Goal: Transaction & Acquisition: Purchase product/service

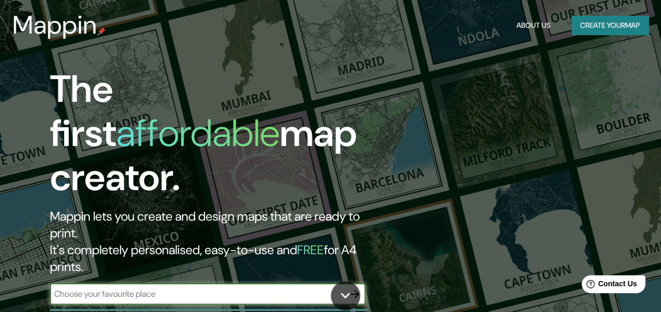
click at [607, 23] on button "Create your map" at bounding box center [609, 25] width 77 height 19
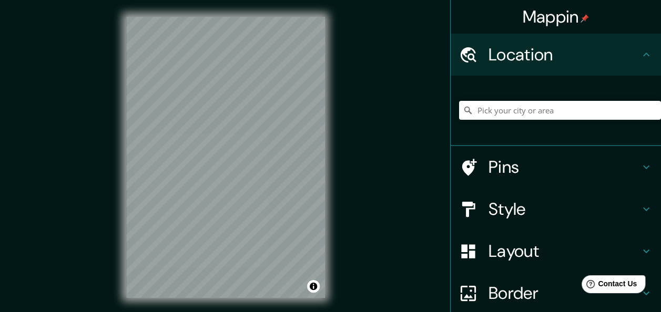
click at [329, 63] on div "© Mapbox © OpenStreetMap Improve this map" at bounding box center [225, 157] width 232 height 315
click at [523, 211] on h4 "Style" at bounding box center [563, 209] width 151 height 21
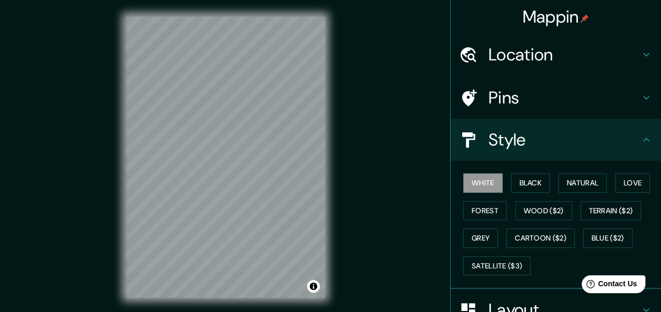
click at [520, 99] on h4 "Pins" at bounding box center [563, 97] width 151 height 21
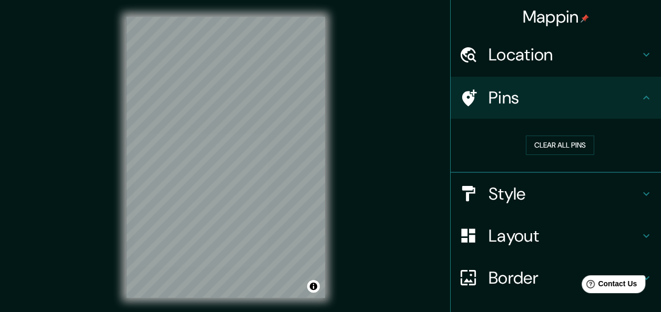
click at [515, 54] on h4 "Location" at bounding box center [563, 54] width 151 height 21
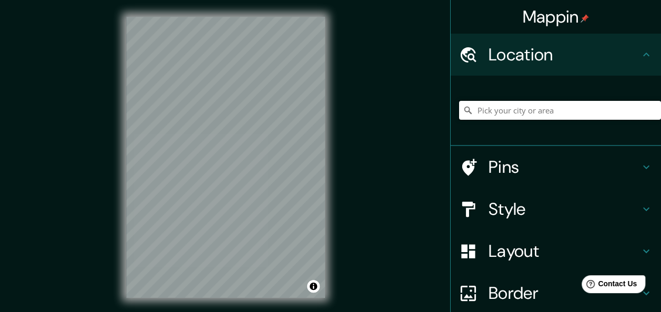
click at [523, 113] on input "Pick your city or area" at bounding box center [560, 110] width 202 height 19
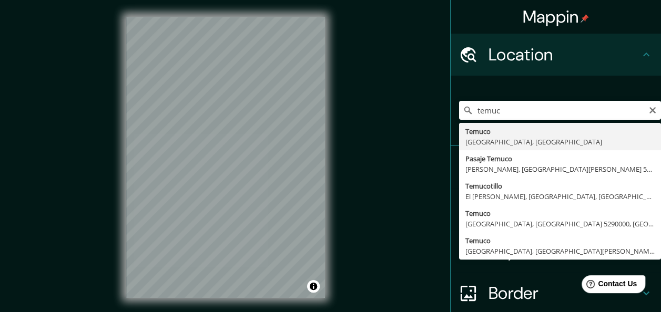
type input "[GEOGRAPHIC_DATA], [GEOGRAPHIC_DATA], [GEOGRAPHIC_DATA]"
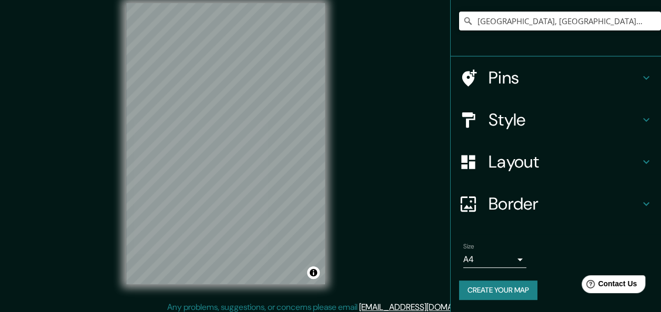
scroll to position [19, 0]
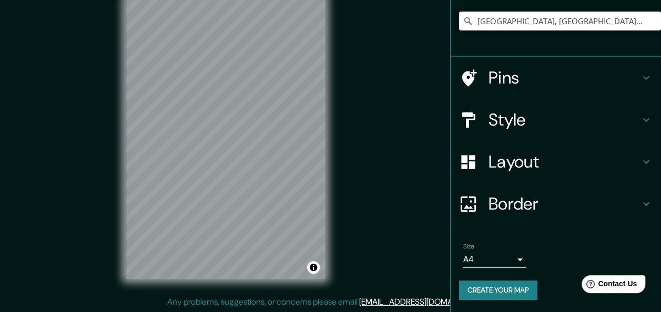
click at [525, 208] on h4 "Border" at bounding box center [563, 203] width 151 height 21
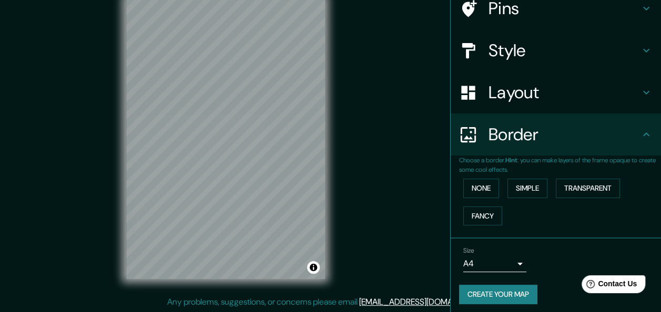
scroll to position [73, 0]
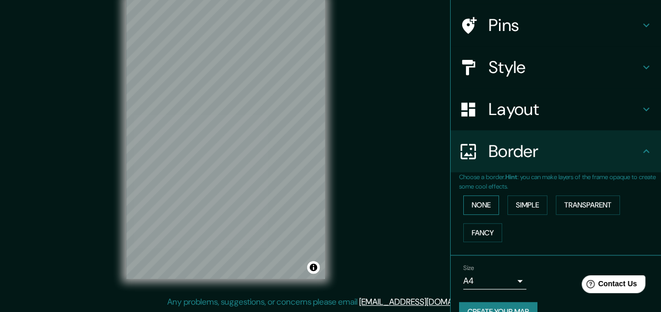
click at [486, 206] on button "None" at bounding box center [481, 205] width 36 height 19
click at [512, 205] on button "Simple" at bounding box center [527, 205] width 40 height 19
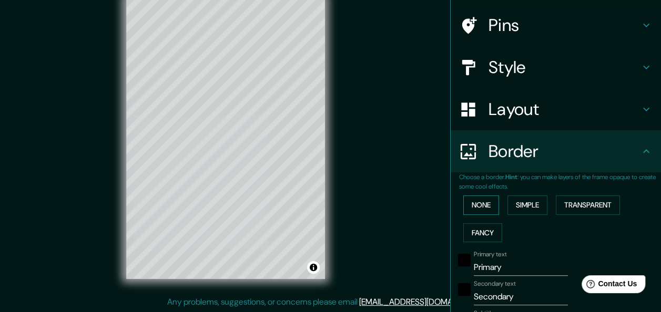
click at [472, 202] on button "None" at bounding box center [481, 205] width 36 height 19
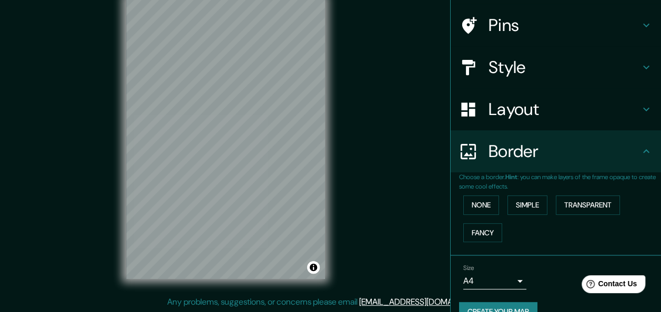
click at [501, 109] on h4 "Layout" at bounding box center [563, 109] width 151 height 21
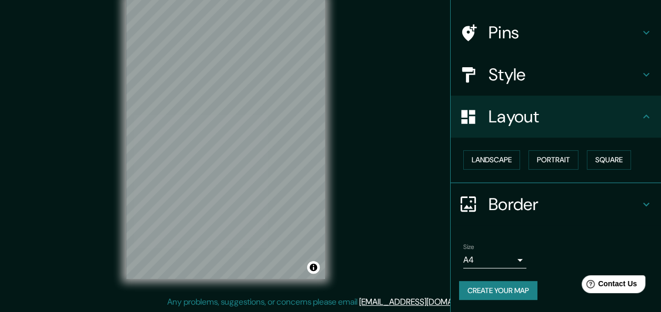
scroll to position [65, 0]
click at [495, 160] on button "Landscape" at bounding box center [491, 159] width 57 height 19
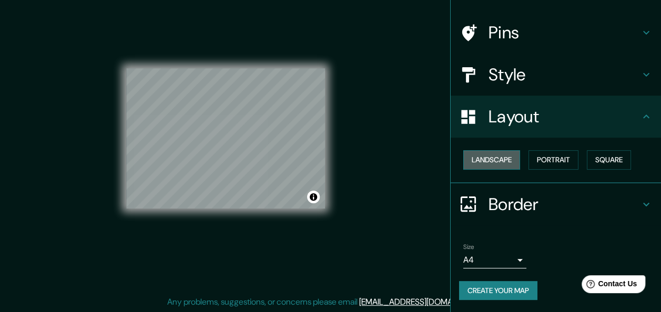
click at [495, 160] on button "Landscape" at bounding box center [491, 159] width 57 height 19
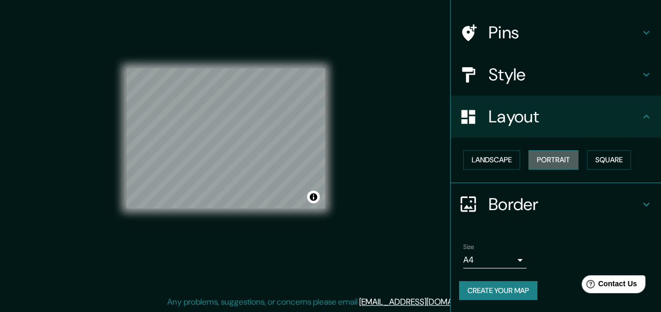
click at [553, 152] on button "Portrait" at bounding box center [553, 159] width 50 height 19
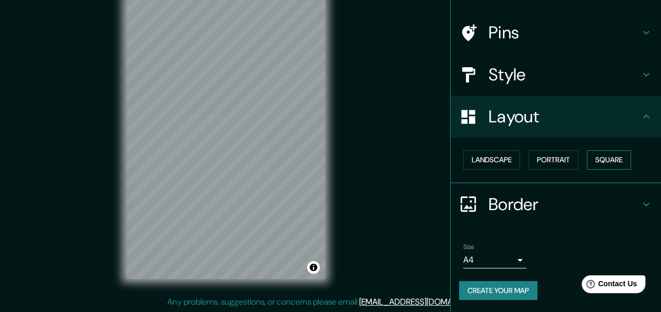
click at [593, 152] on button "Square" at bounding box center [609, 159] width 44 height 19
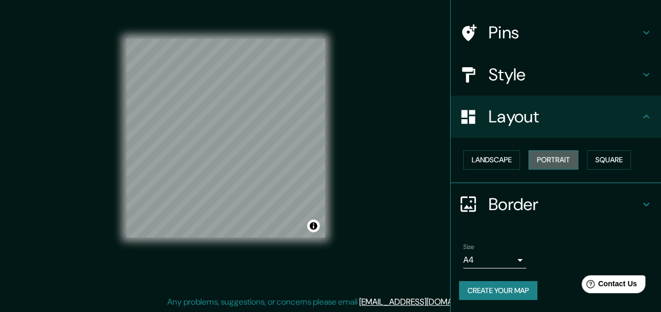
click at [555, 156] on button "Portrait" at bounding box center [553, 159] width 50 height 19
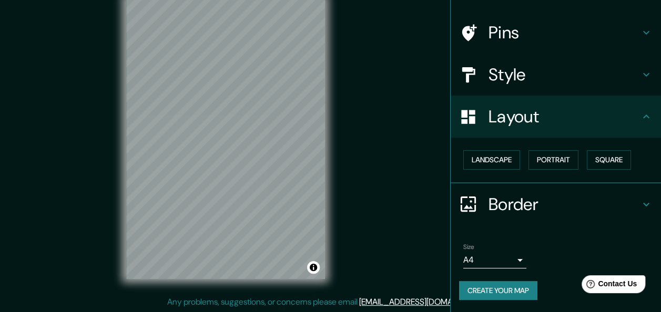
click at [516, 77] on h4 "Style" at bounding box center [563, 74] width 151 height 21
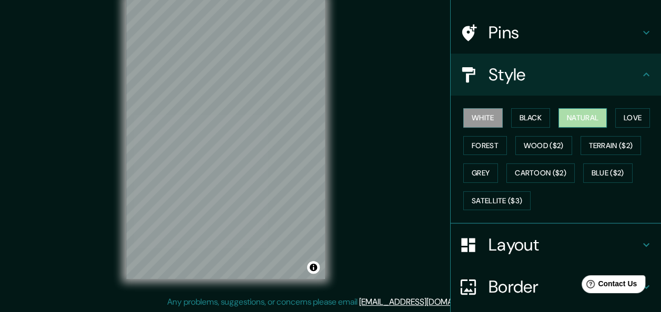
click at [587, 113] on button "Natural" at bounding box center [582, 117] width 48 height 19
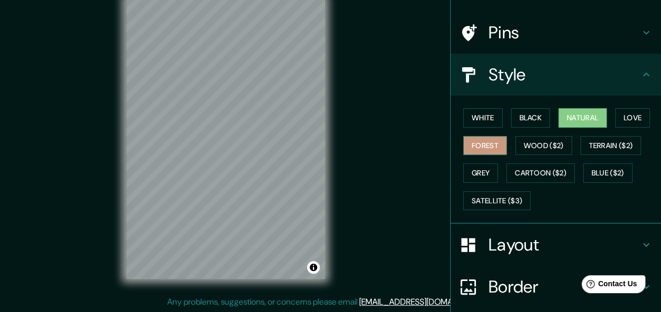
click at [486, 149] on button "Forest" at bounding box center [485, 145] width 44 height 19
click at [628, 119] on button "Love" at bounding box center [632, 117] width 35 height 19
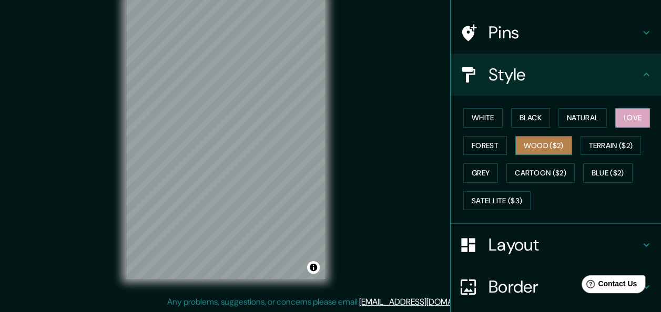
click at [521, 146] on button "Wood ($2)" at bounding box center [543, 145] width 57 height 19
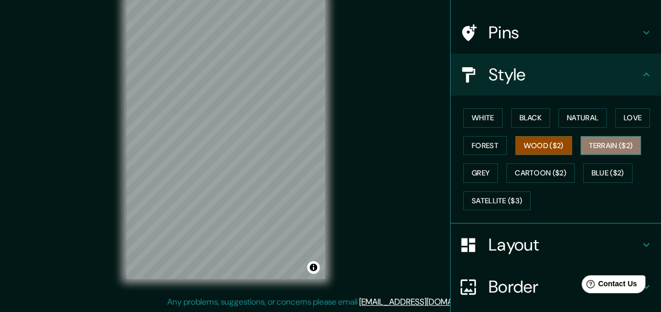
click at [595, 144] on button "Terrain ($2)" at bounding box center [610, 145] width 61 height 19
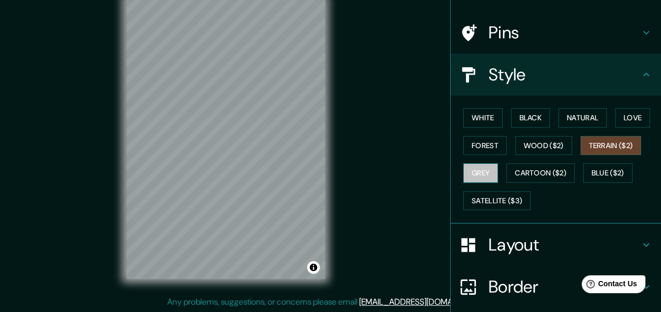
click at [477, 169] on button "Grey" at bounding box center [480, 172] width 35 height 19
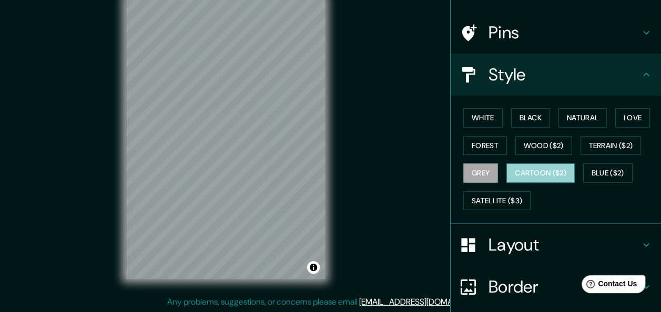
click at [517, 169] on button "Cartoon ($2)" at bounding box center [540, 172] width 68 height 19
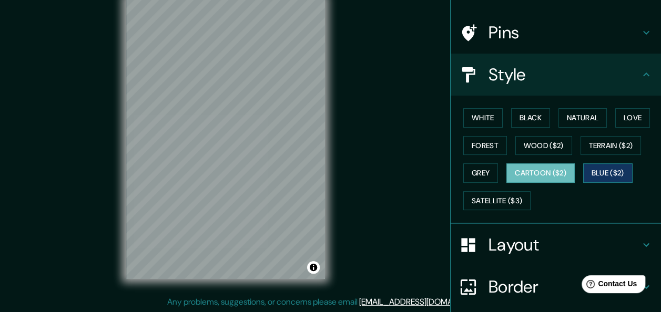
click at [601, 167] on button "Blue ($2)" at bounding box center [607, 172] width 49 height 19
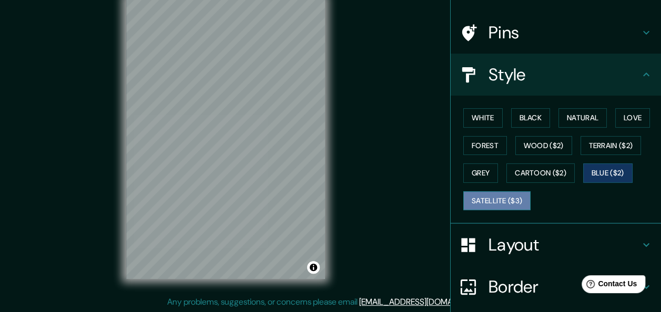
click at [497, 196] on button "Satellite ($3)" at bounding box center [496, 200] width 67 height 19
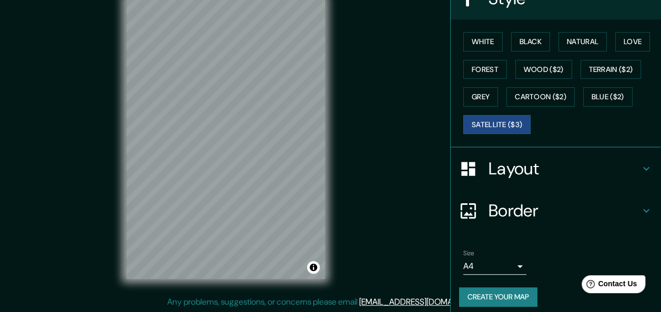
scroll to position [147, 0]
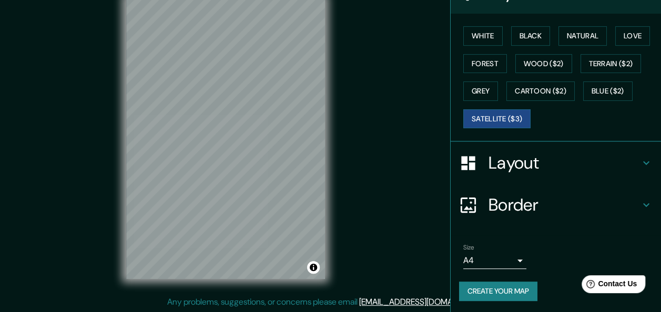
click at [499, 255] on body "Mappin Location [GEOGRAPHIC_DATA], [GEOGRAPHIC_DATA], [GEOGRAPHIC_DATA] Pins St…" at bounding box center [330, 137] width 661 height 312
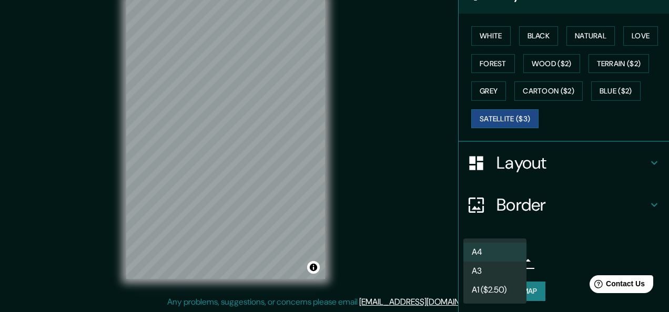
click at [503, 290] on li "A1 ($2.50)" at bounding box center [494, 290] width 63 height 19
click at [499, 261] on body "Mappin Location [GEOGRAPHIC_DATA], [GEOGRAPHIC_DATA], [GEOGRAPHIC_DATA] Pins St…" at bounding box center [334, 137] width 669 height 312
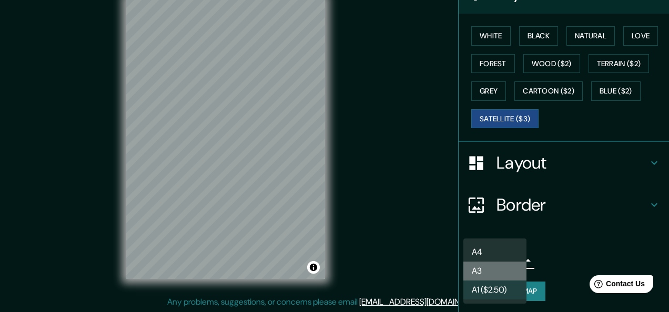
click at [488, 270] on li "A3" at bounding box center [494, 271] width 63 height 19
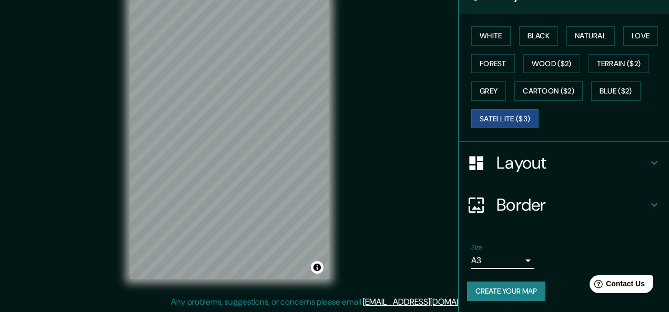
click at [496, 258] on body "Mappin Location [GEOGRAPHIC_DATA], [GEOGRAPHIC_DATA], [GEOGRAPHIC_DATA] Pins St…" at bounding box center [334, 137] width 669 height 312
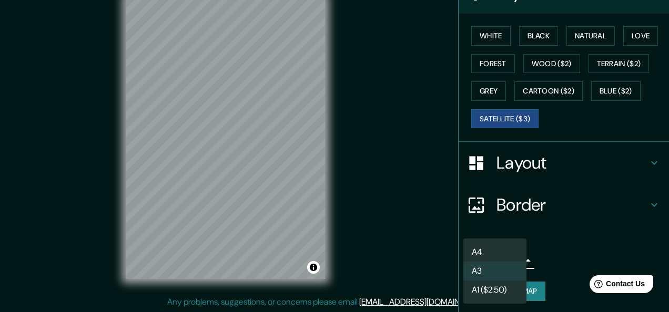
click at [496, 253] on li "A4" at bounding box center [494, 252] width 63 height 19
type input "single"
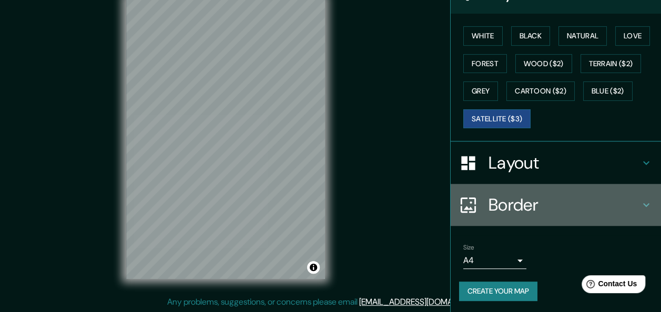
click at [504, 207] on h4 "Border" at bounding box center [563, 205] width 151 height 21
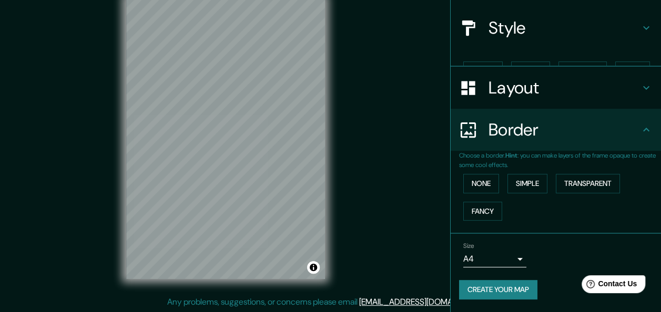
scroll to position [94, 0]
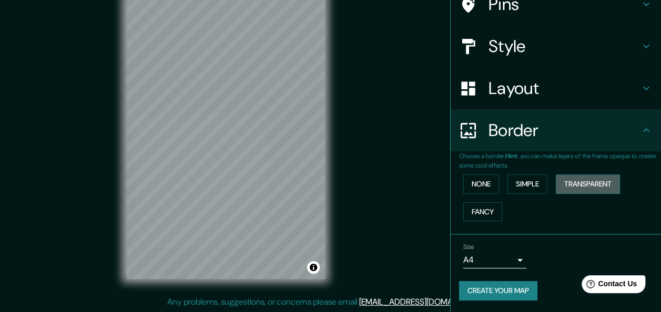
click at [585, 181] on button "Transparent" at bounding box center [588, 184] width 64 height 19
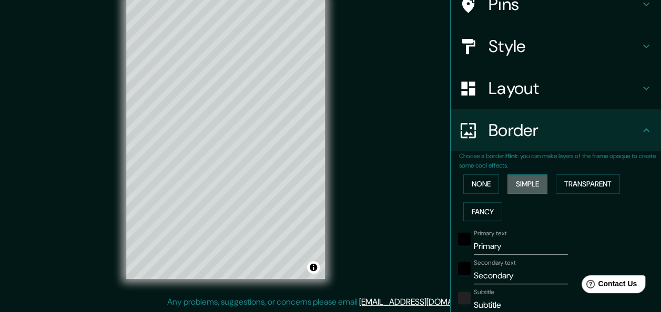
click at [530, 181] on button "Simple" at bounding box center [527, 184] width 40 height 19
click at [486, 184] on button "None" at bounding box center [481, 184] width 36 height 19
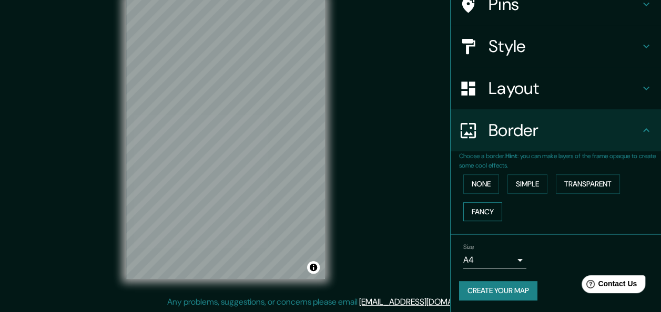
click at [483, 208] on button "Fancy" at bounding box center [482, 211] width 39 height 19
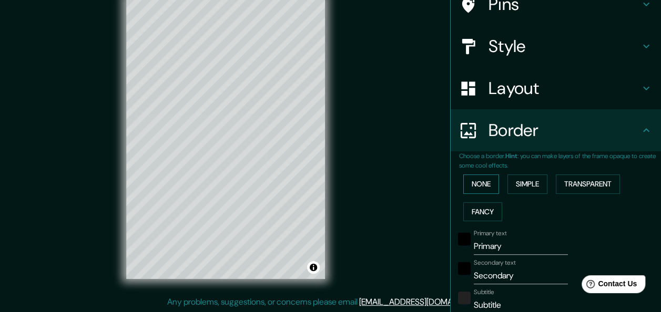
click at [479, 186] on button "None" at bounding box center [481, 184] width 36 height 19
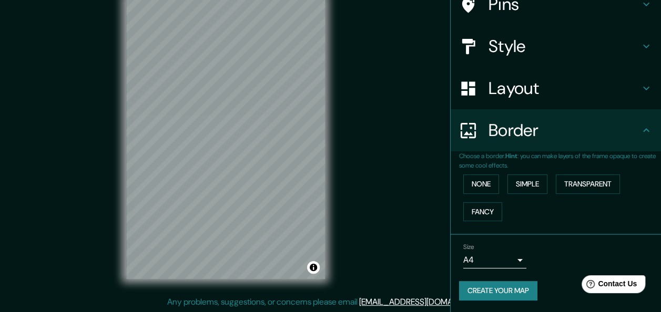
click at [511, 94] on h4 "Layout" at bounding box center [563, 88] width 151 height 21
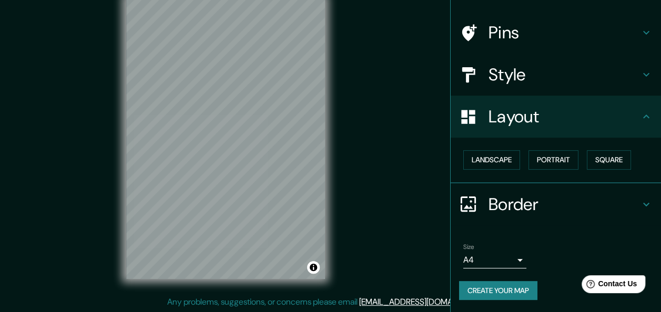
scroll to position [65, 0]
click at [561, 164] on button "Portrait" at bounding box center [553, 159] width 50 height 19
drag, startPoint x: 561, startPoint y: 161, endPoint x: 550, endPoint y: 157, distance: 11.8
click at [561, 161] on button "Portrait" at bounding box center [553, 159] width 50 height 19
click at [502, 158] on button "Landscape" at bounding box center [491, 159] width 57 height 19
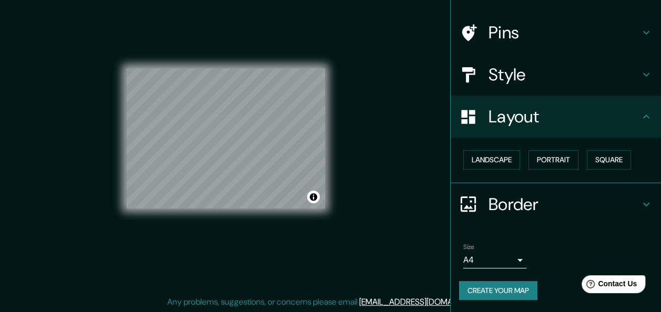
click at [348, 152] on div "Mappin Location [GEOGRAPHIC_DATA], [GEOGRAPHIC_DATA], [GEOGRAPHIC_DATA] Pins St…" at bounding box center [330, 147] width 661 height 332
click at [508, 82] on h4 "Style" at bounding box center [563, 74] width 151 height 21
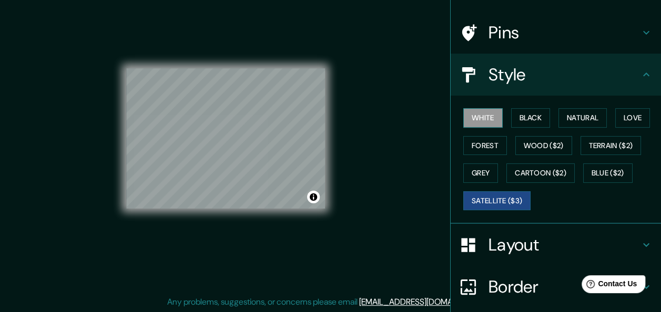
click at [468, 114] on button "White" at bounding box center [482, 117] width 39 height 19
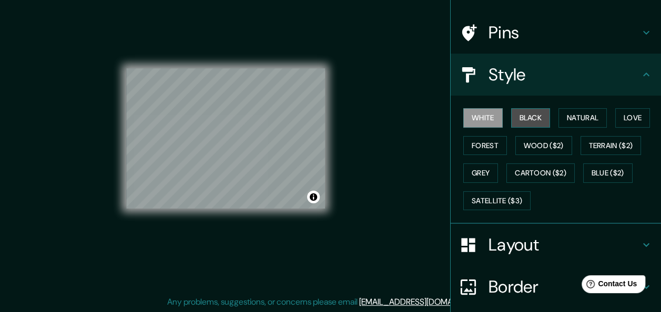
click at [512, 114] on button "Black" at bounding box center [530, 117] width 39 height 19
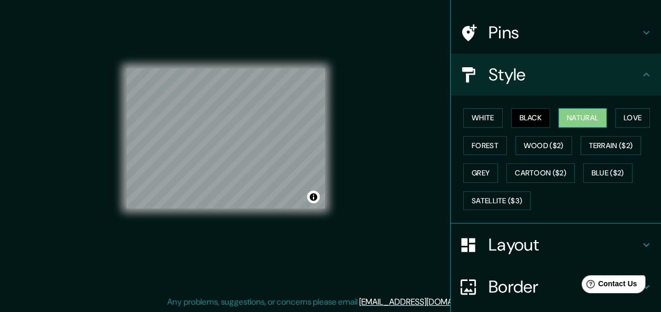
click at [565, 115] on button "Natural" at bounding box center [582, 117] width 48 height 19
click at [619, 116] on button "Love" at bounding box center [632, 117] width 35 height 19
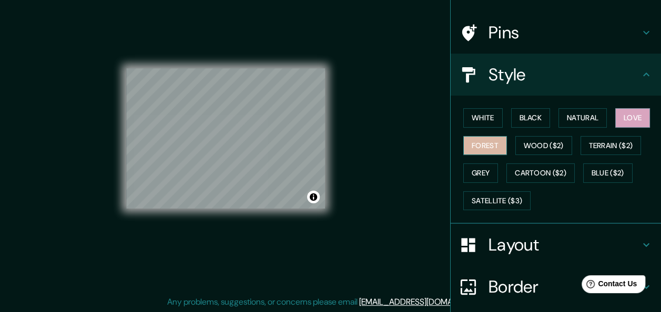
click at [472, 140] on button "Forest" at bounding box center [485, 145] width 44 height 19
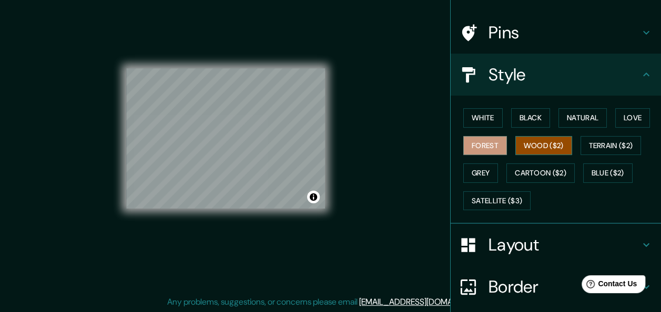
click at [527, 149] on button "Wood ($2)" at bounding box center [543, 145] width 57 height 19
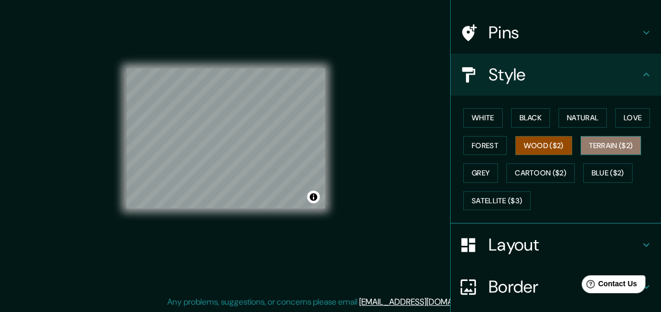
click at [598, 147] on button "Terrain ($2)" at bounding box center [610, 145] width 61 height 19
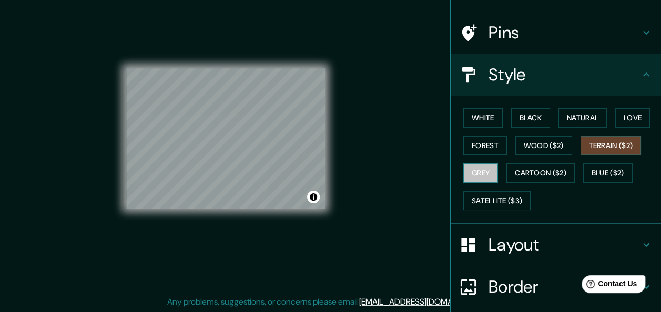
click at [479, 166] on button "Grey" at bounding box center [480, 172] width 35 height 19
click at [586, 145] on button "Terrain ($2)" at bounding box center [610, 145] width 61 height 19
click at [478, 168] on button "Grey" at bounding box center [480, 172] width 35 height 19
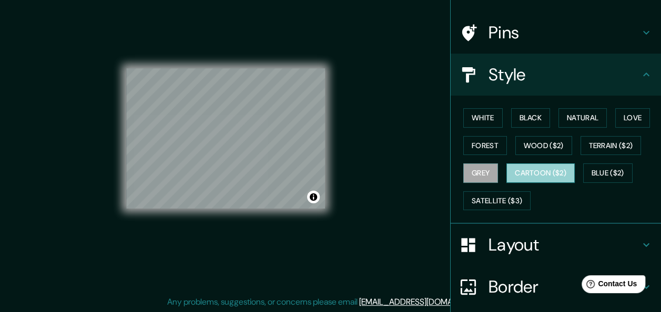
click at [516, 172] on button "Cartoon ($2)" at bounding box center [540, 172] width 68 height 19
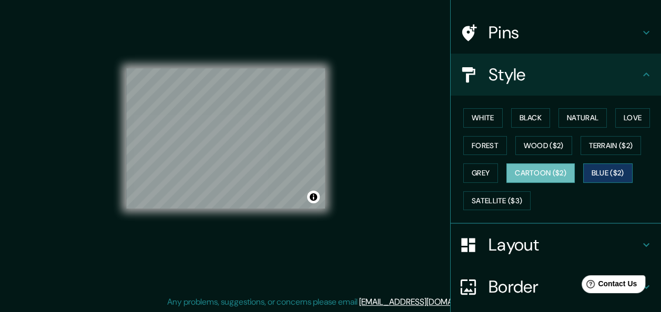
click at [594, 170] on button "Blue ($2)" at bounding box center [607, 172] width 49 height 19
click at [546, 171] on button "Cartoon ($2)" at bounding box center [540, 172] width 68 height 19
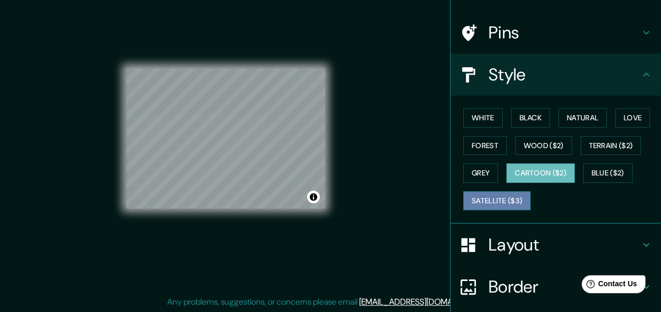
click at [509, 196] on button "Satellite ($3)" at bounding box center [496, 200] width 67 height 19
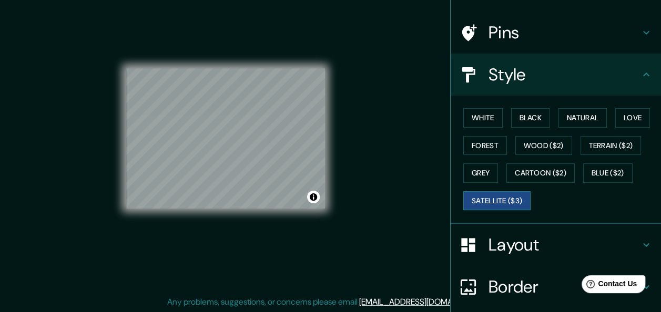
click at [505, 197] on button "Satellite ($3)" at bounding box center [496, 200] width 67 height 19
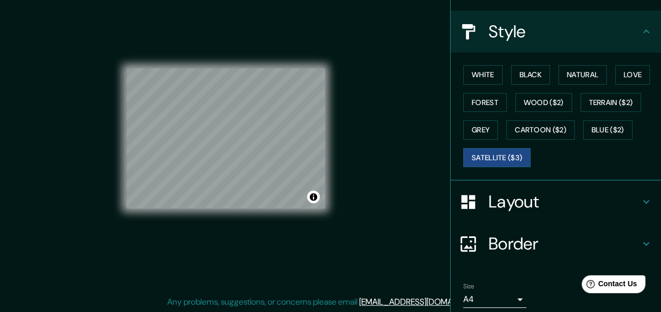
scroll to position [147, 0]
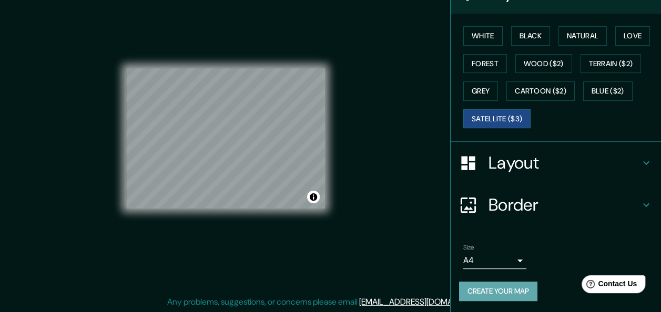
click at [484, 283] on button "Create your map" at bounding box center [498, 291] width 78 height 19
click at [508, 289] on button "Create your map" at bounding box center [498, 291] width 78 height 19
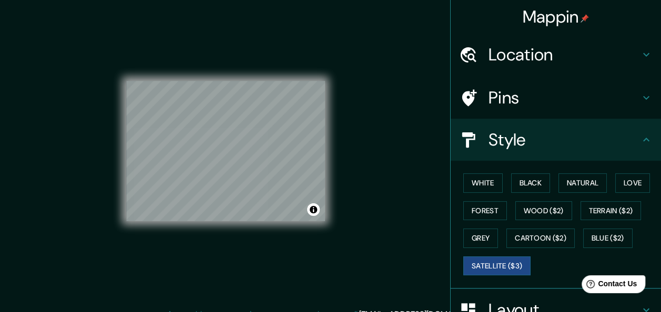
scroll to position [0, 0]
